Goal: Task Accomplishment & Management: Use online tool/utility

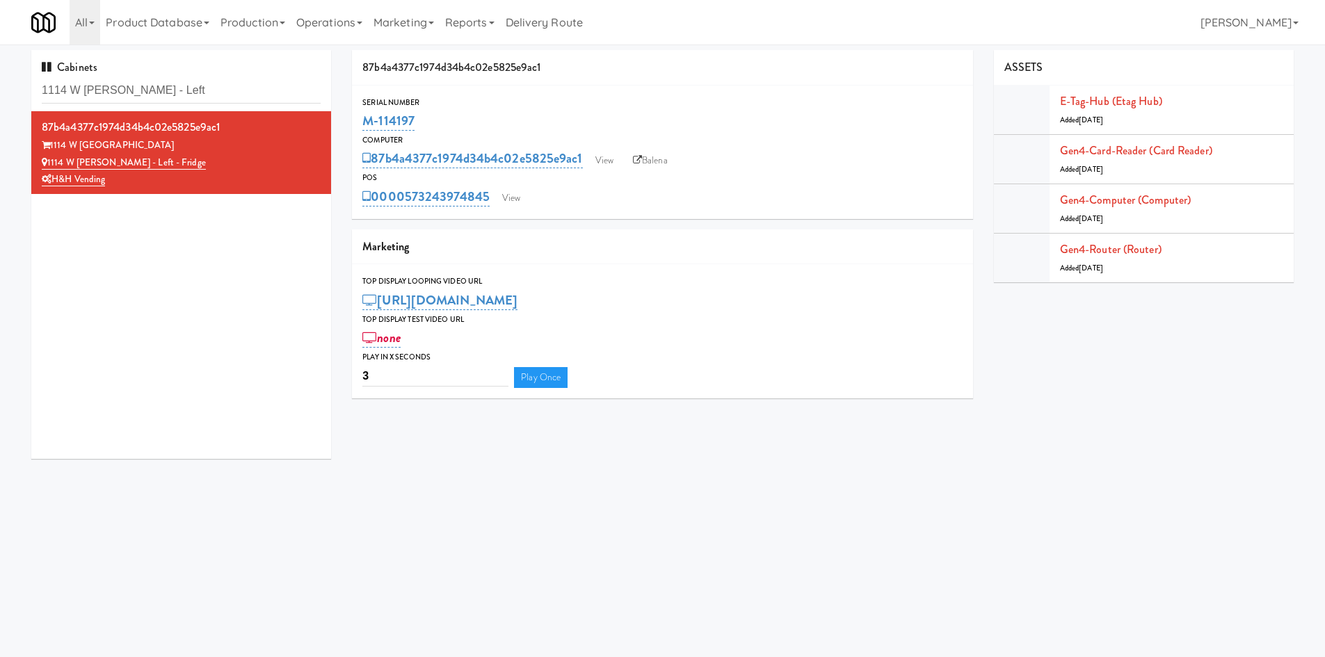
drag, startPoint x: 383, startPoint y: 184, endPoint x: 493, endPoint y: 186, distance: 110.0
click at [493, 186] on div "POS 0000573243974845 View" at bounding box center [662, 190] width 621 height 38
copy div "0000573243974845"
click at [518, 192] on link "View" at bounding box center [511, 198] width 32 height 21
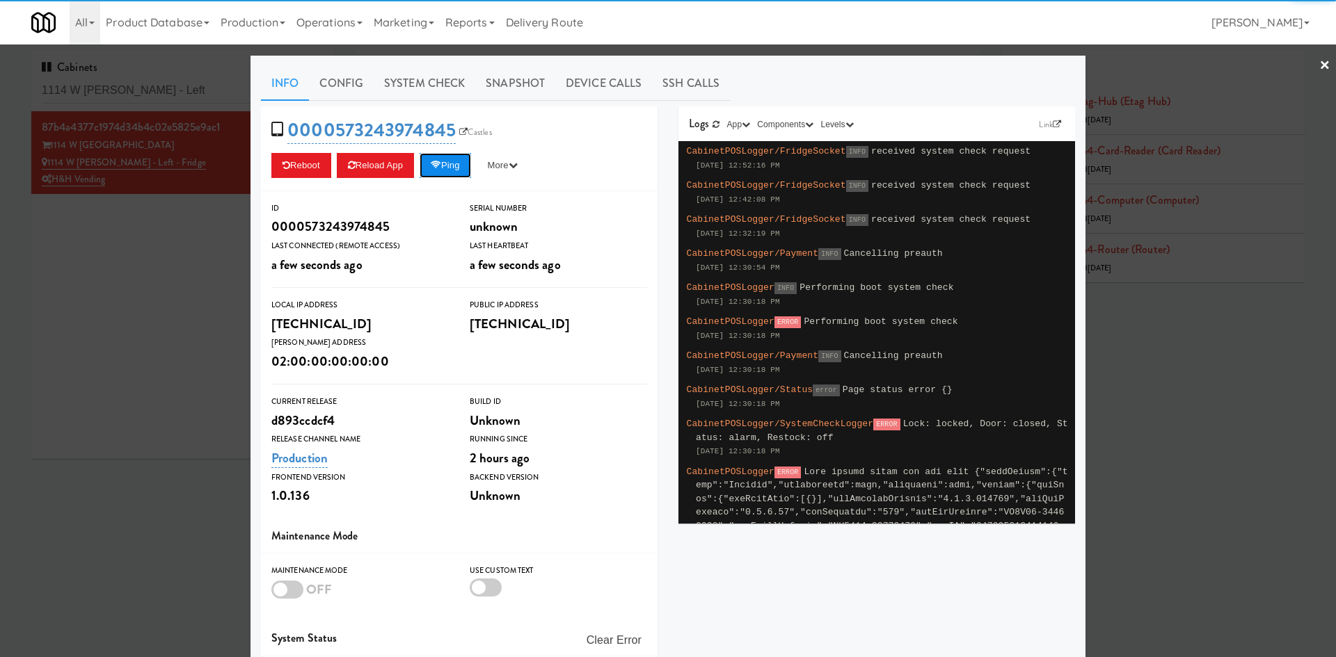
click at [457, 168] on button "Ping" at bounding box center [445, 165] width 51 height 25
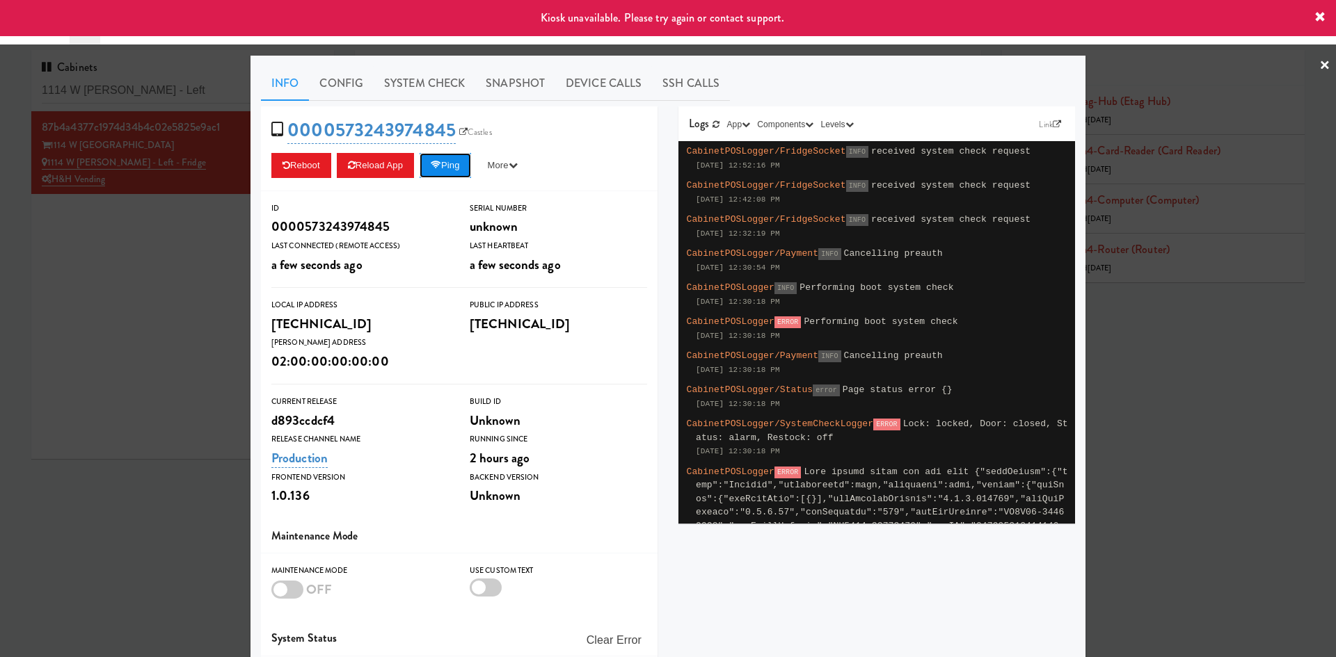
click at [456, 168] on button "Ping" at bounding box center [445, 165] width 51 height 25
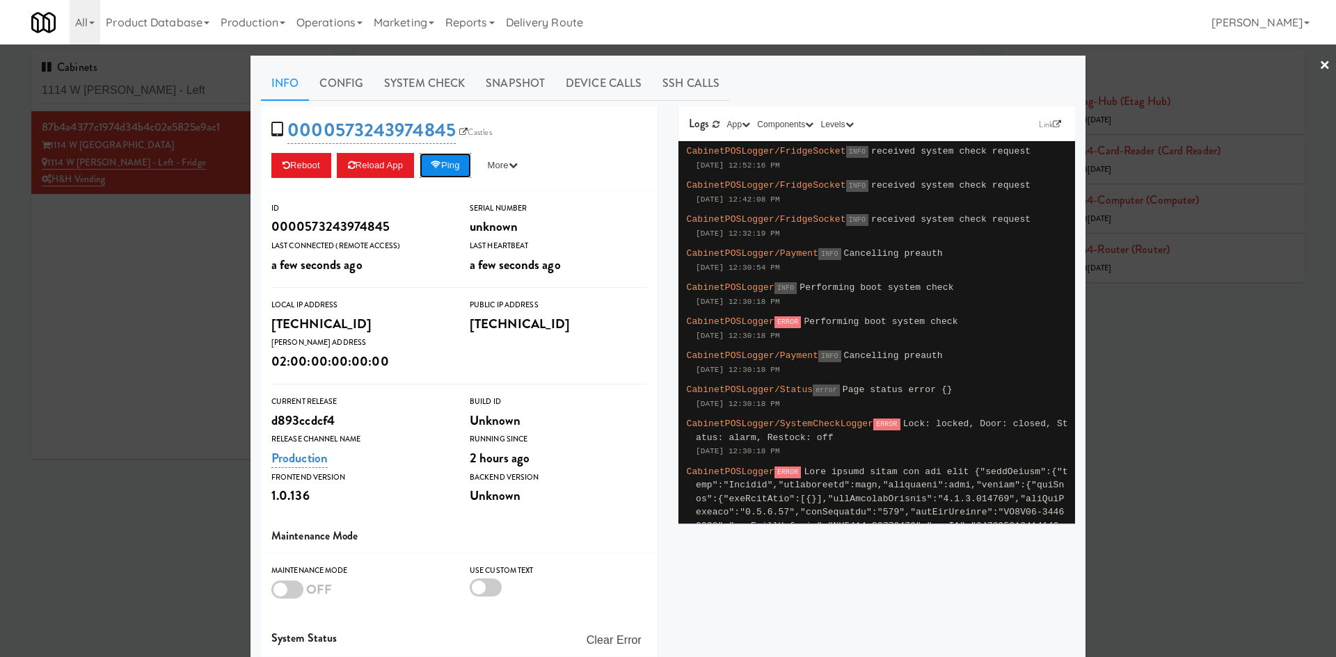
click at [471, 161] on button "Ping" at bounding box center [445, 165] width 51 height 25
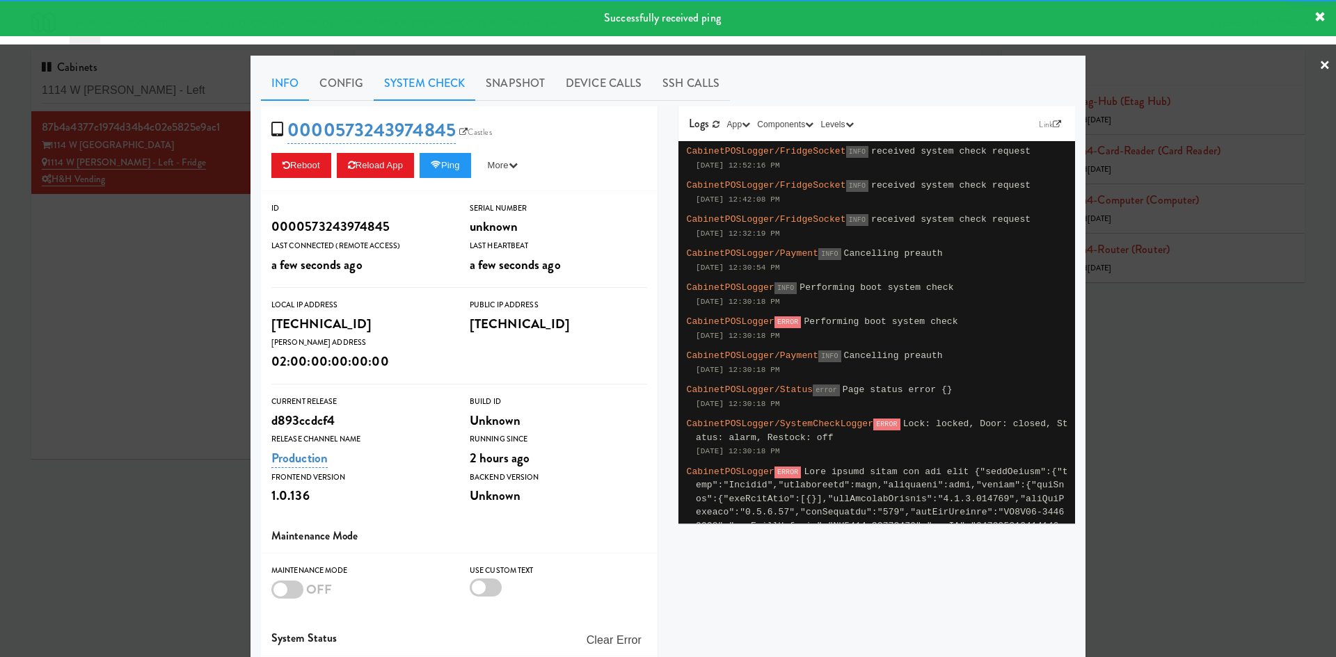
click at [437, 91] on link "System Check" at bounding box center [425, 83] width 102 height 35
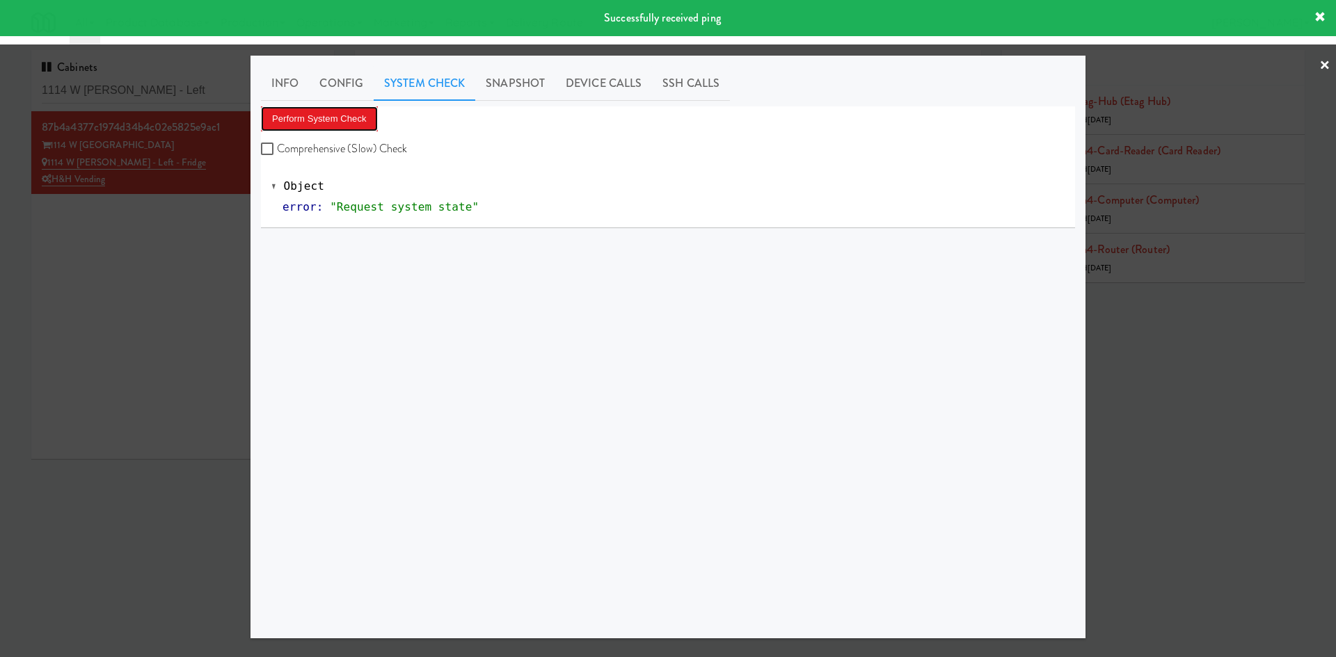
drag, startPoint x: 325, startPoint y: 127, endPoint x: 342, endPoint y: 138, distance: 21.0
click at [325, 127] on button "Perform System Check" at bounding box center [319, 118] width 117 height 25
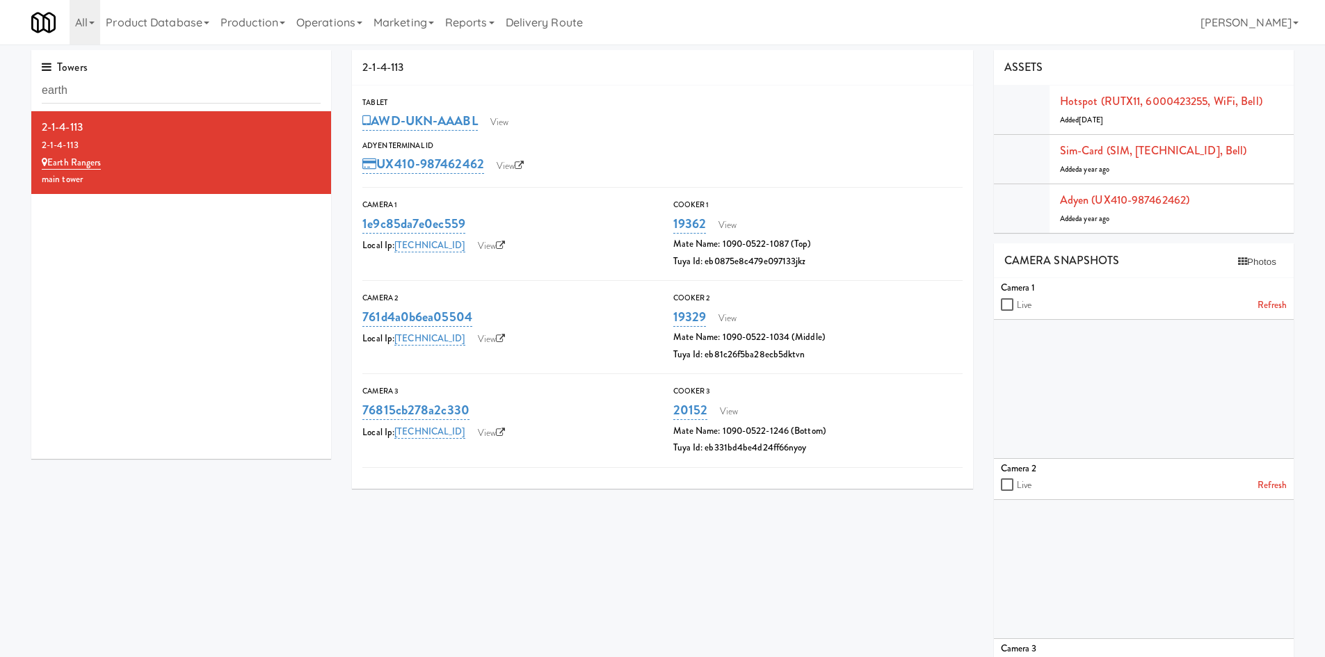
click at [78, 77] on div "Towers earth" at bounding box center [181, 80] width 300 height 61
click at [78, 95] on input "earth" at bounding box center [181, 91] width 279 height 26
drag, startPoint x: 310, startPoint y: 22, endPoint x: 318, endPoint y: 169, distance: 147.7
click at [310, 26] on link "Operations" at bounding box center [329, 22] width 77 height 45
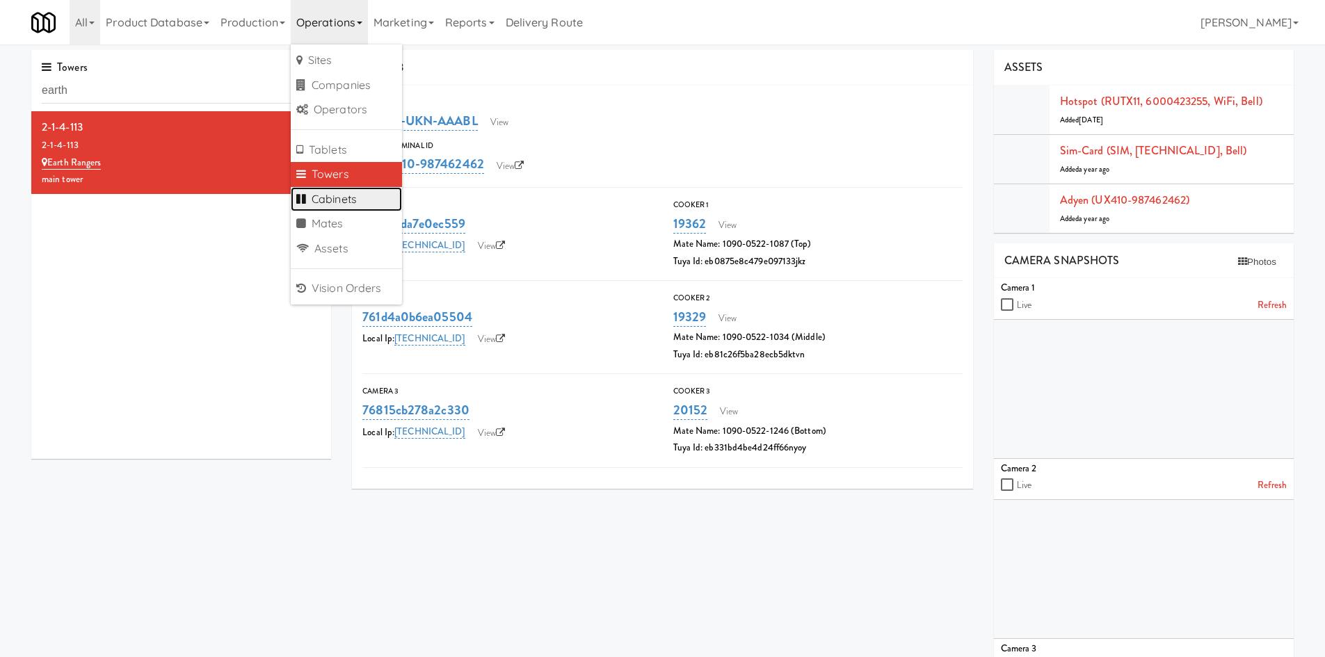
click at [333, 205] on link "Cabinets" at bounding box center [346, 199] width 111 height 25
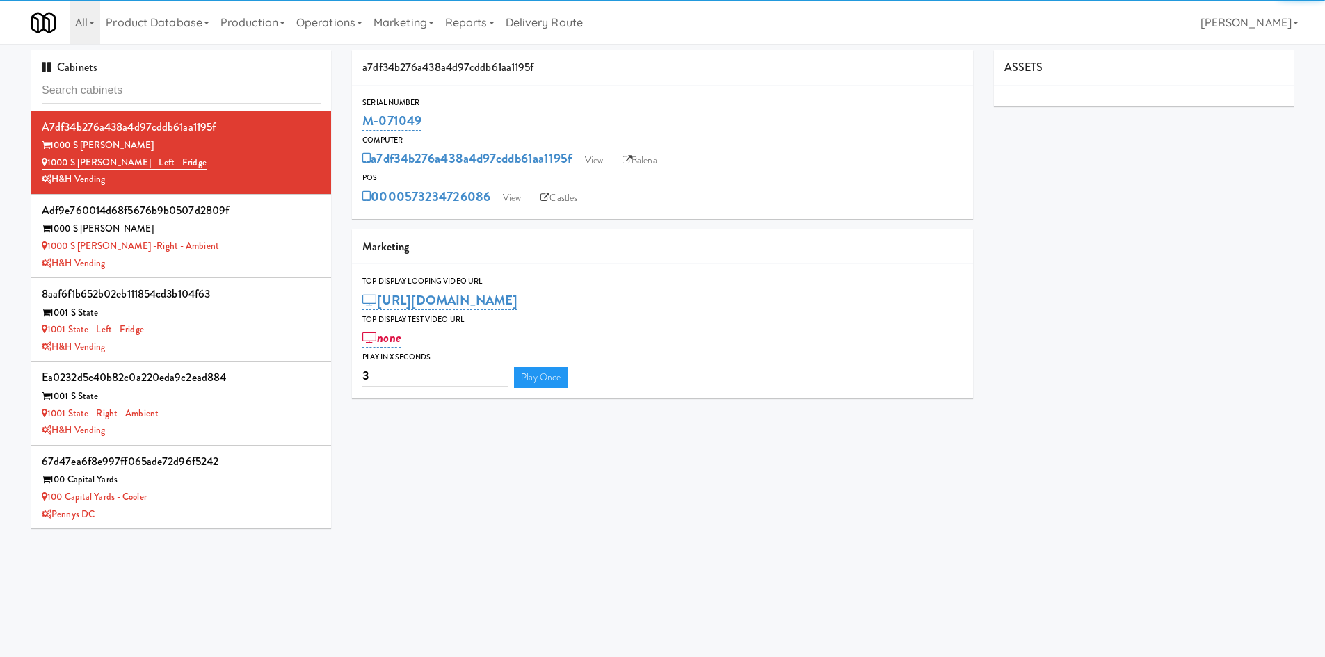
click at [141, 96] on input "text" at bounding box center [181, 91] width 279 height 26
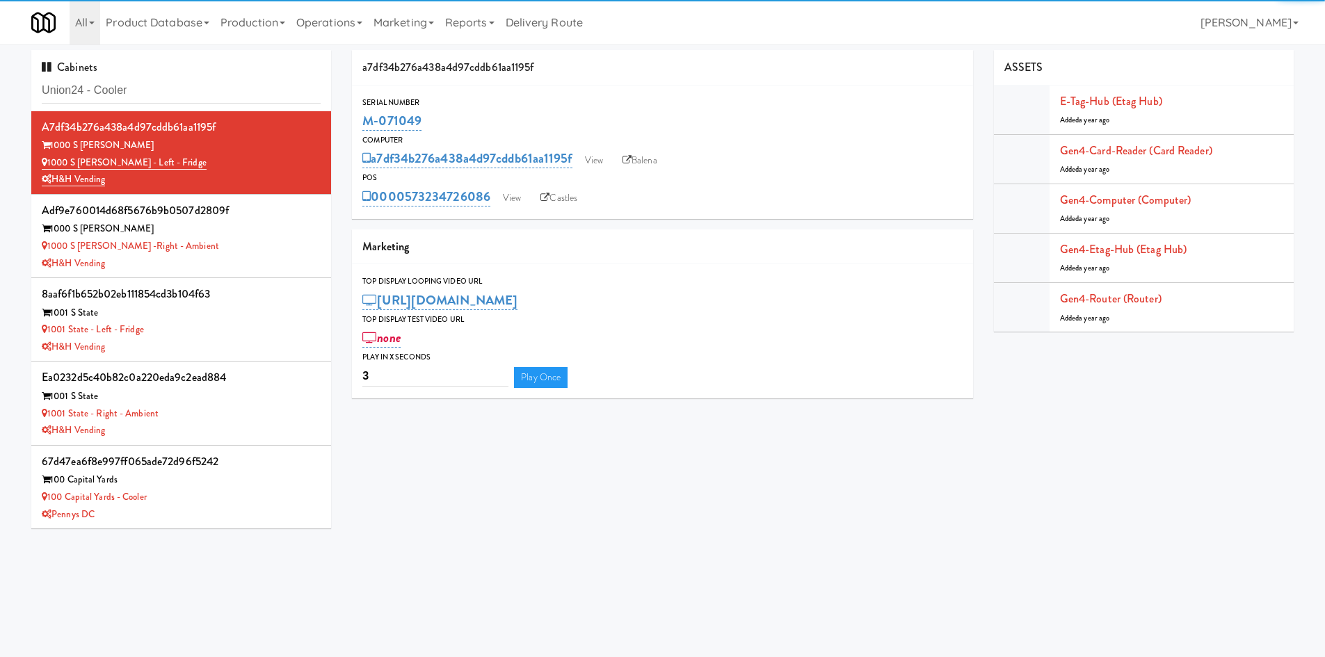
type input "Union24 - Cooler"
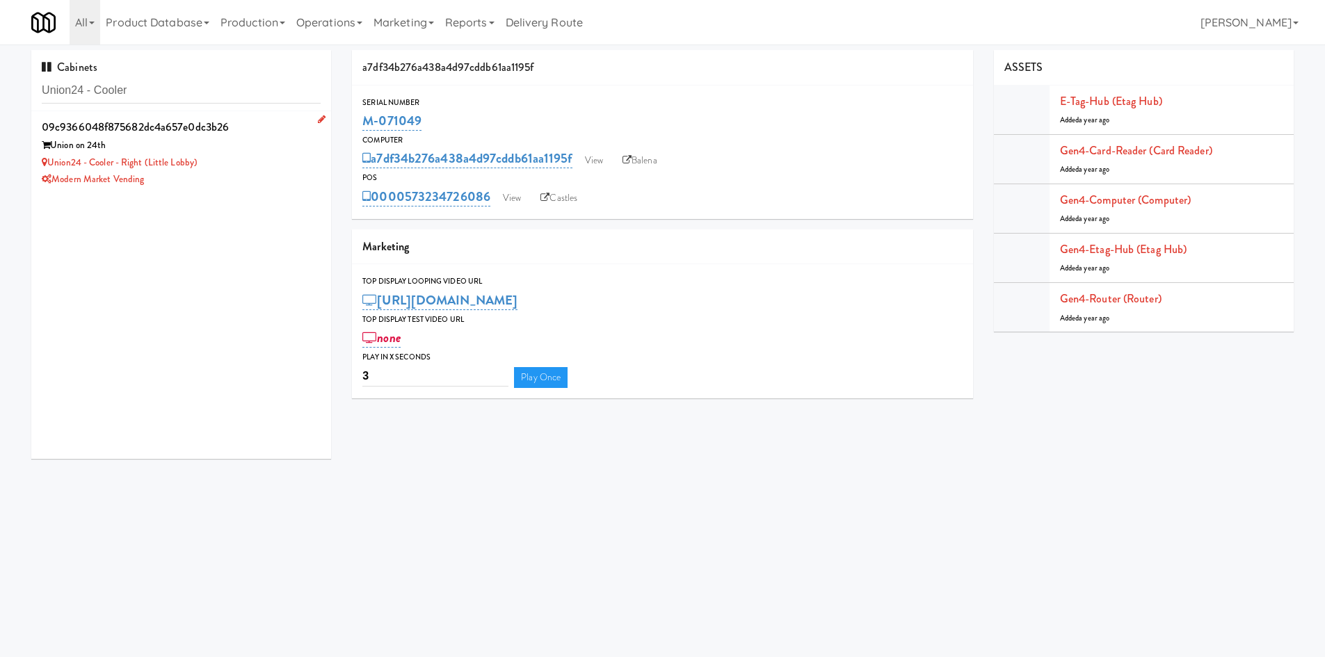
click at [241, 176] on div "Modern Market Vending" at bounding box center [181, 179] width 279 height 17
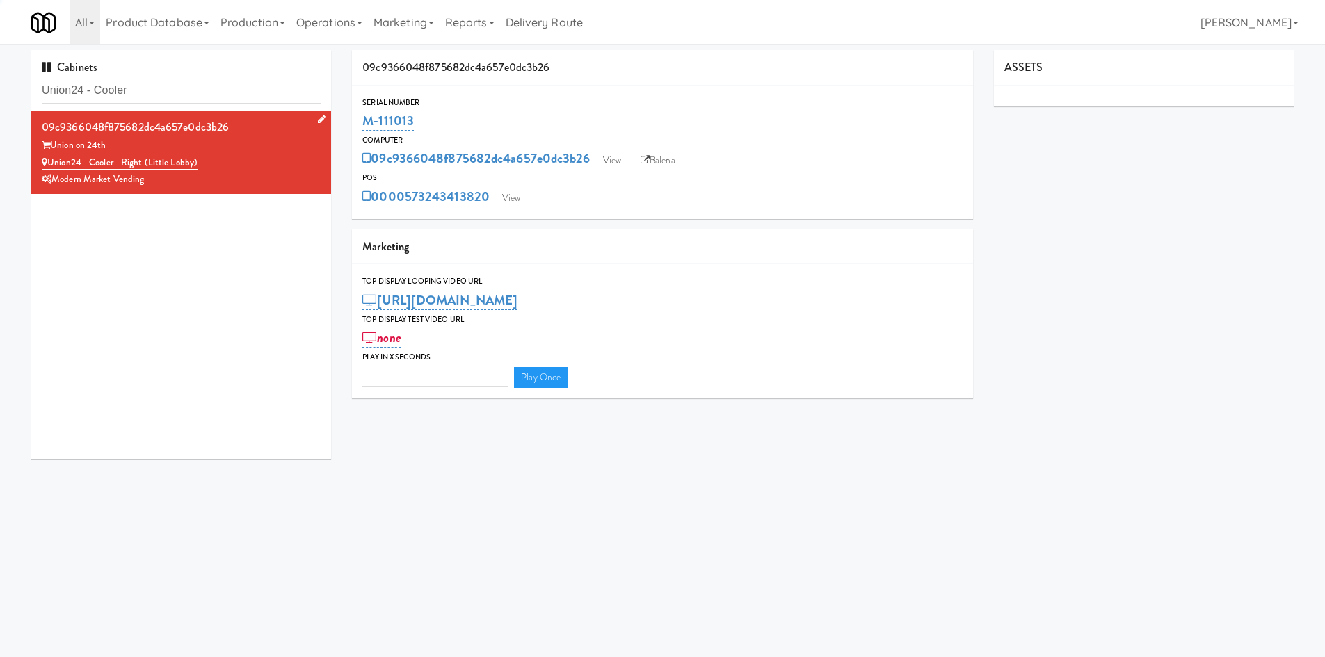
type input "3"
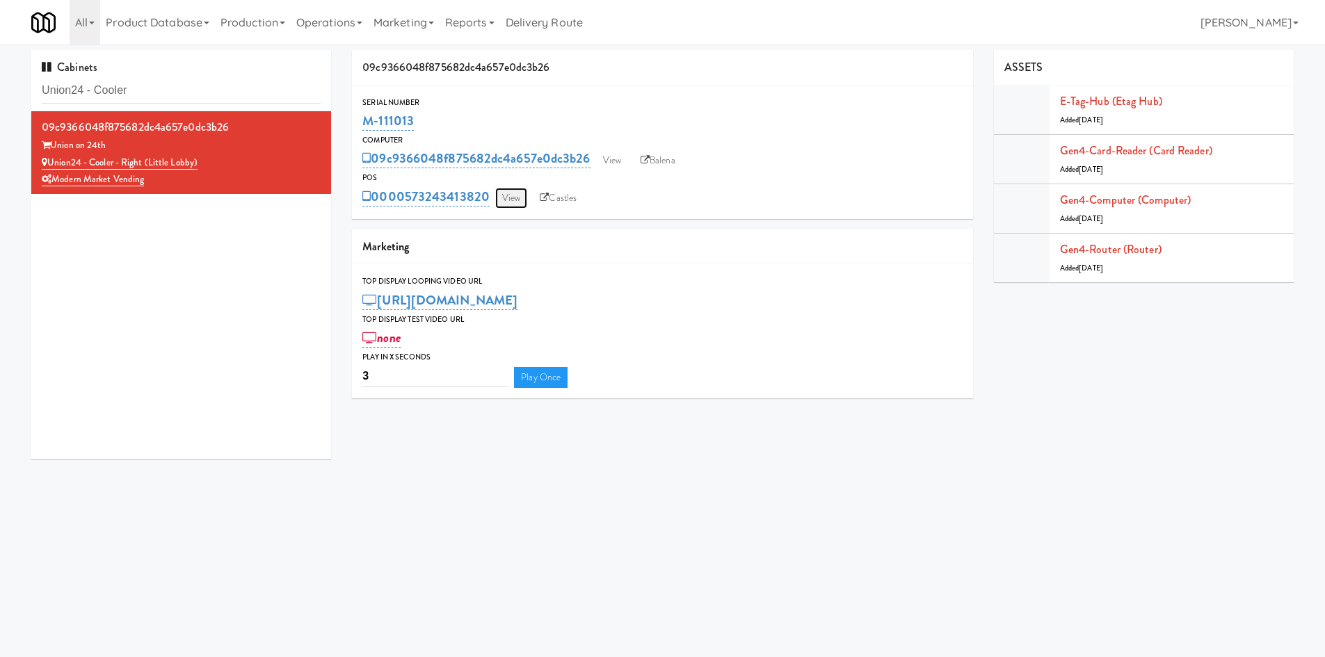
click at [518, 197] on link "View" at bounding box center [511, 198] width 32 height 21
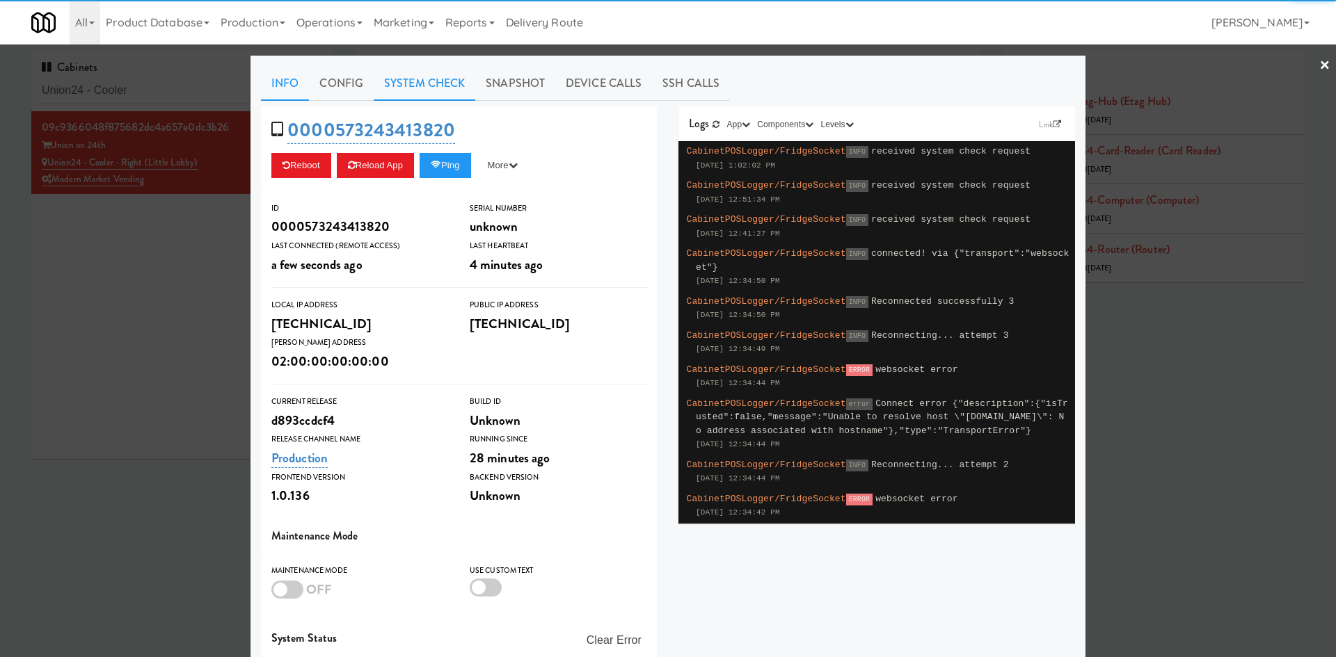
click at [431, 92] on link "System Check" at bounding box center [425, 83] width 102 height 35
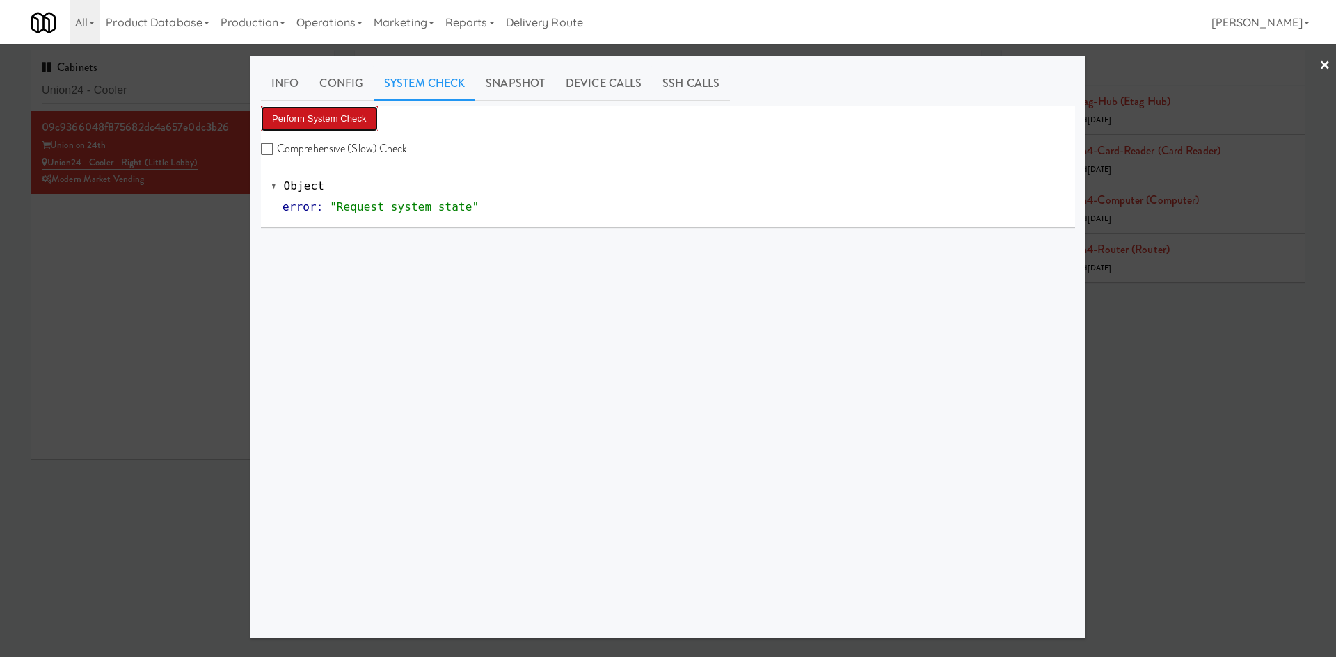
click at [328, 118] on button "Perform System Check" at bounding box center [319, 118] width 117 height 25
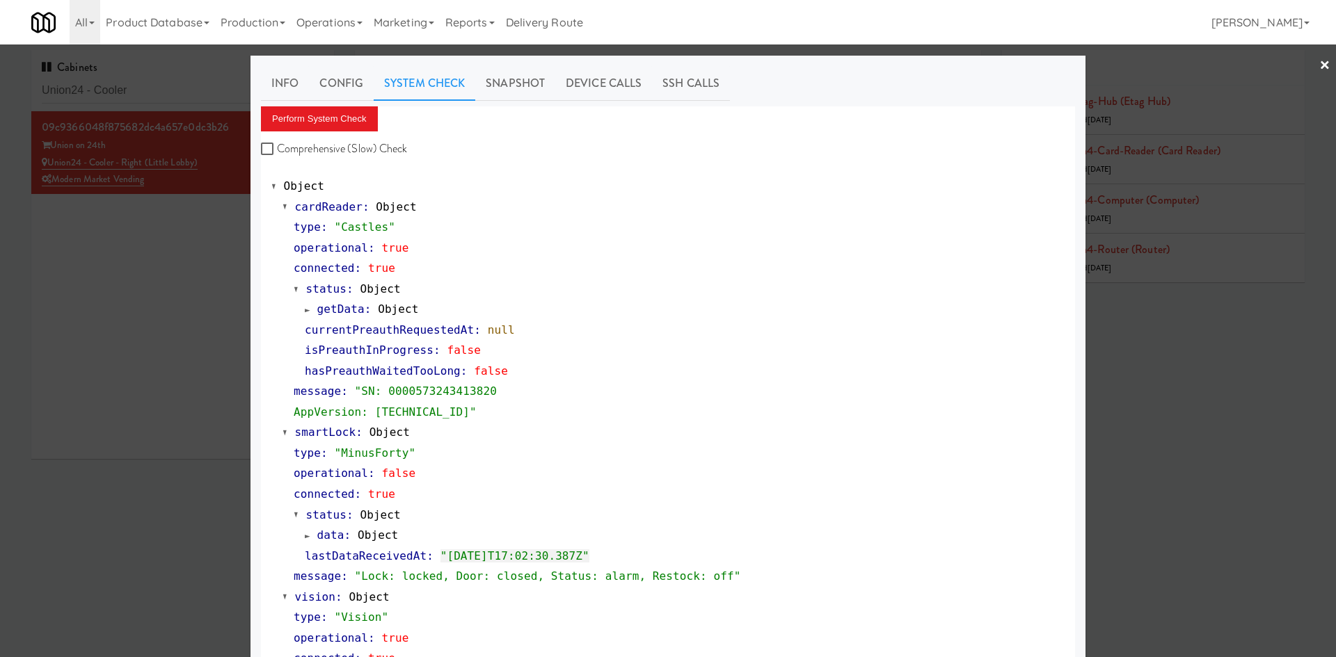
click at [197, 248] on div at bounding box center [668, 328] width 1336 height 657
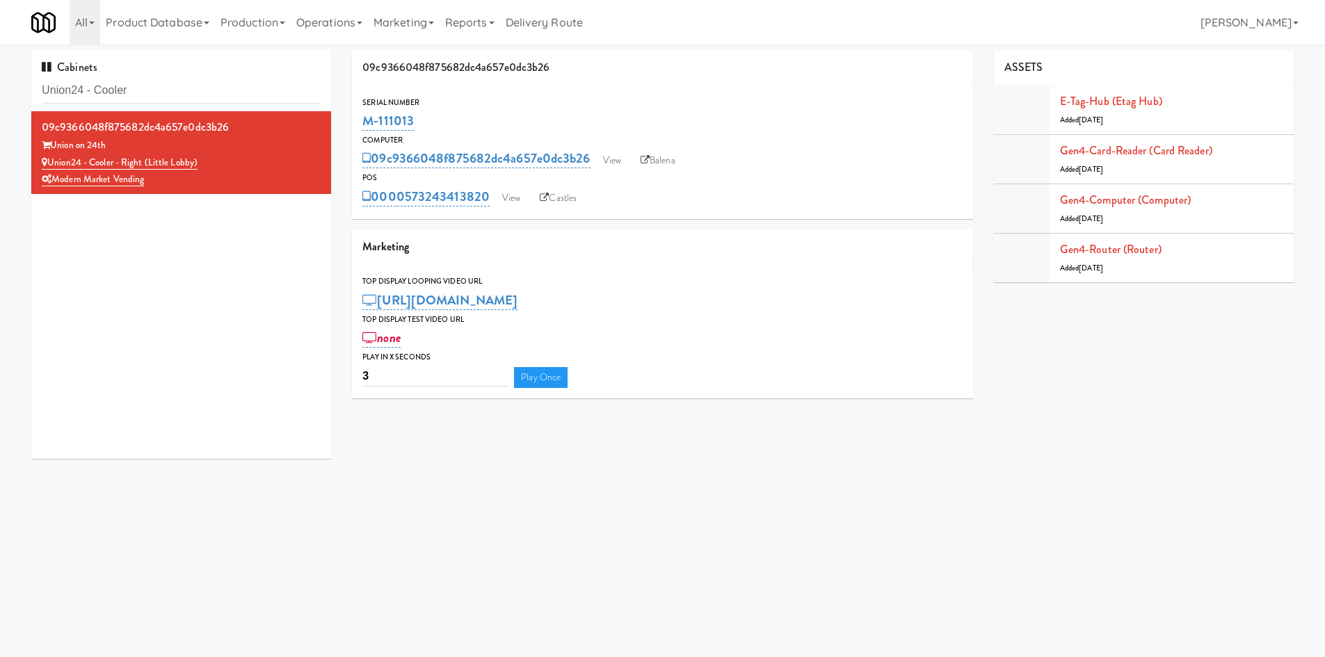
drag, startPoint x: 405, startPoint y: 121, endPoint x: 856, endPoint y: 22, distance: 462.2
click at [366, 120] on div "M-111013" at bounding box center [662, 121] width 600 height 24
copy link "M-111013"
